Goal: Task Accomplishment & Management: Manage account settings

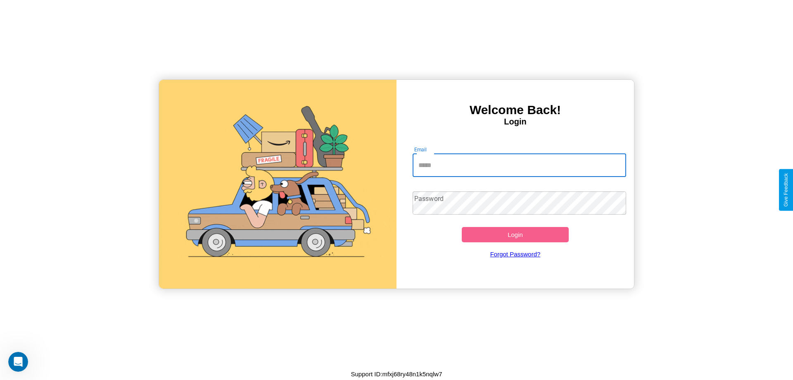
click at [519, 165] on input "Email" at bounding box center [520, 165] width 214 height 23
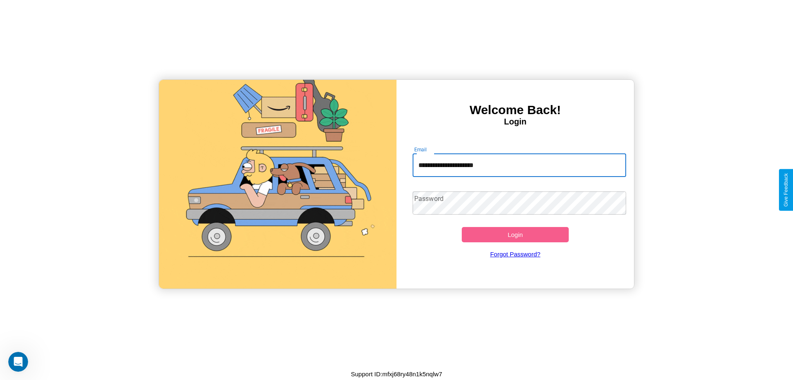
type input "**********"
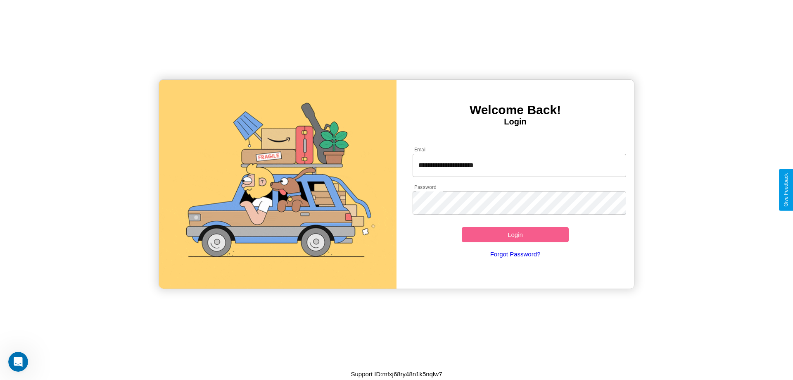
click at [515, 234] on button "Login" at bounding box center [515, 234] width 107 height 15
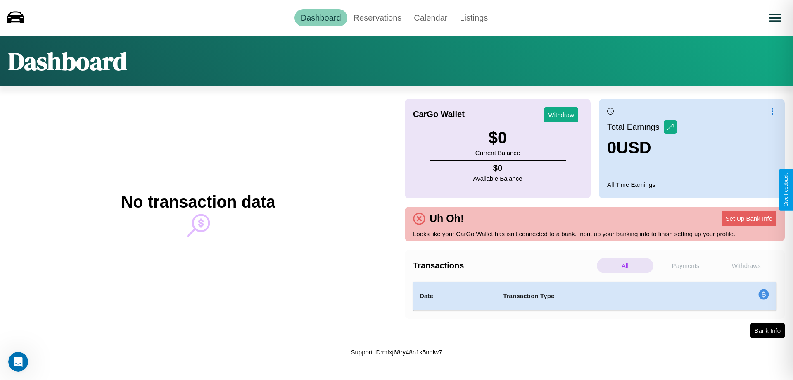
click at [686, 265] on p "Payments" at bounding box center [686, 265] width 57 height 15
click at [746, 265] on p "Withdraws" at bounding box center [746, 265] width 57 height 15
click at [377, 17] on link "Reservations" at bounding box center [378, 17] width 61 height 17
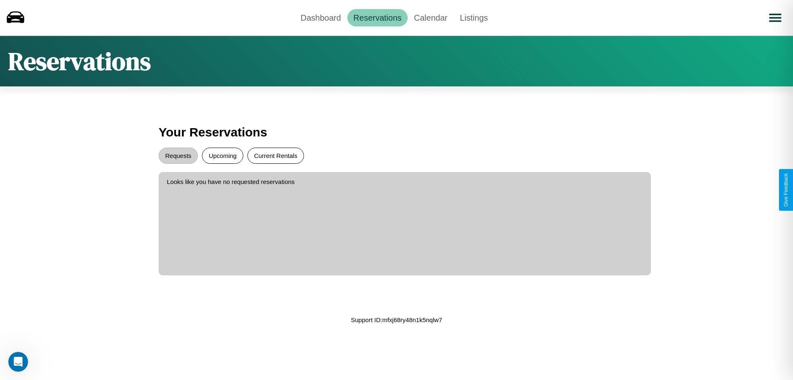
click at [276, 155] on button "Current Rentals" at bounding box center [276, 156] width 57 height 16
click at [178, 155] on button "Requests" at bounding box center [178, 156] width 39 height 16
